Goal: Task Accomplishment & Management: Manage account settings

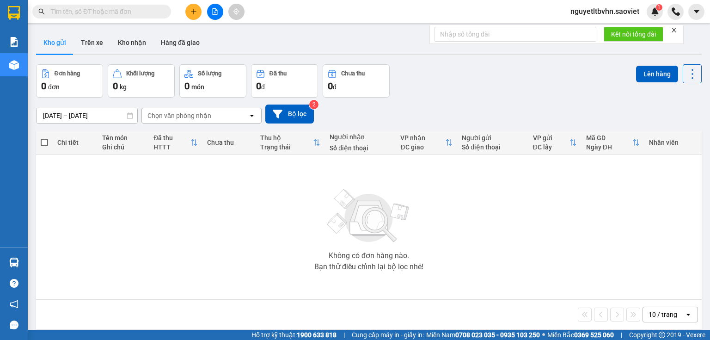
click at [627, 11] on span "nguyetltbvhn.saoviet" at bounding box center [605, 12] width 84 height 12
click at [609, 29] on span "Đăng xuất" at bounding box center [609, 29] width 65 height 10
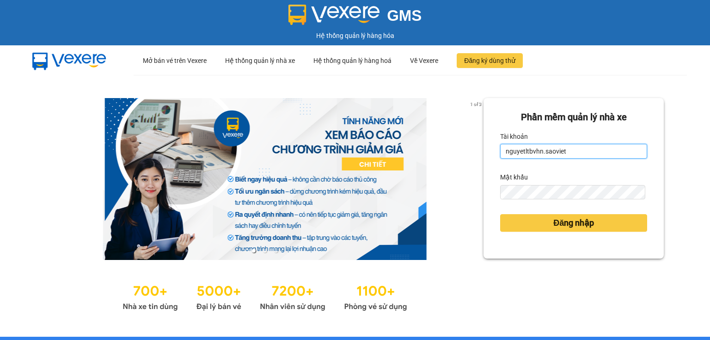
click at [573, 151] on input "nguyetltbvhn.saoviet" at bounding box center [573, 151] width 147 height 15
type input "huongnmbvhn.saoviet"
